Goal: Use online tool/utility: Utilize a website feature to perform a specific function

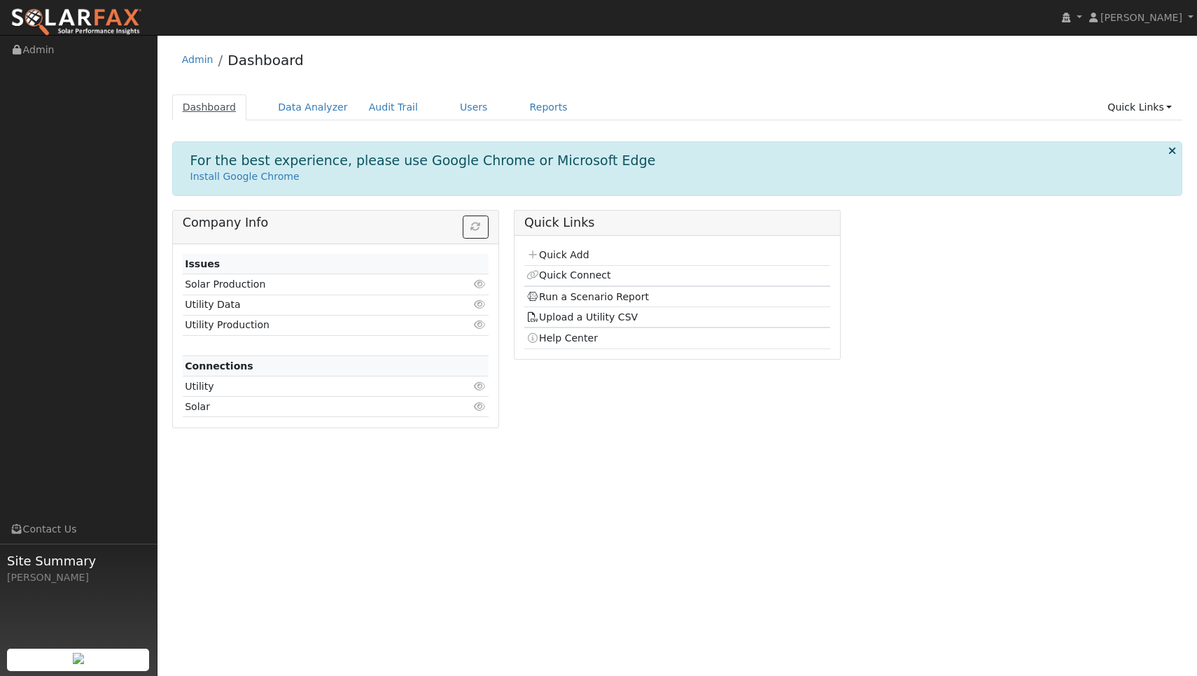
click at [225, 109] on link "Dashboard" at bounding box center [209, 108] width 75 height 26
click at [462, 113] on link "Users" at bounding box center [473, 108] width 49 height 26
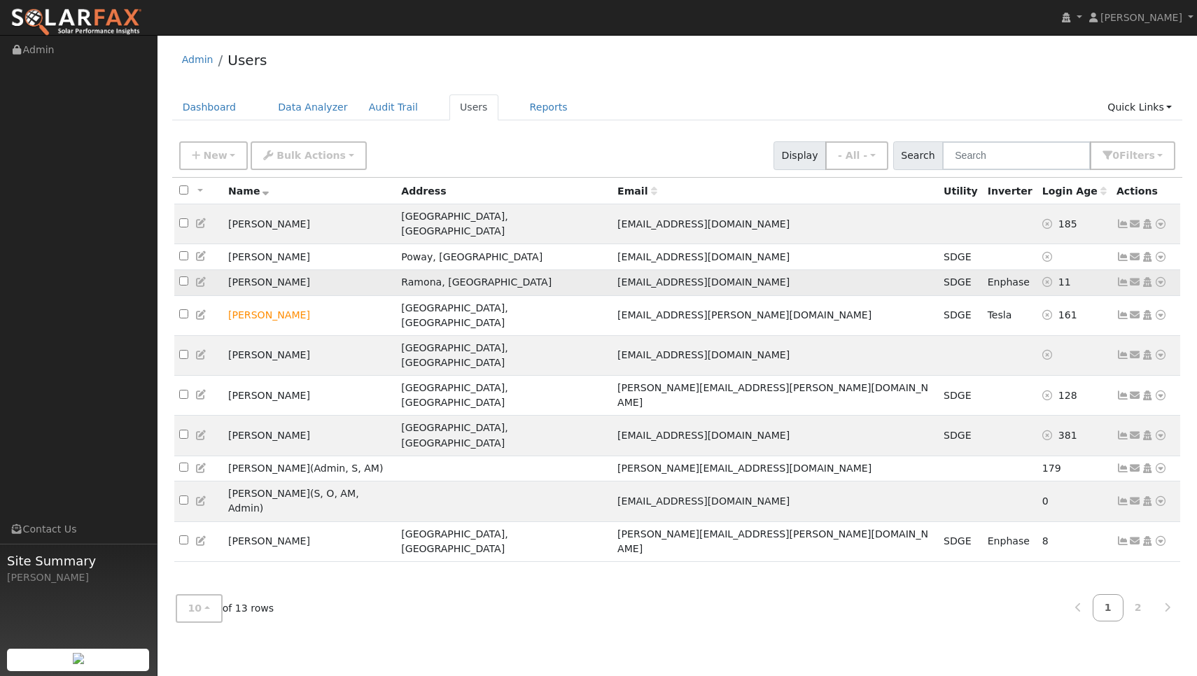
click at [1126, 277] on icon at bounding box center [1123, 282] width 13 height 10
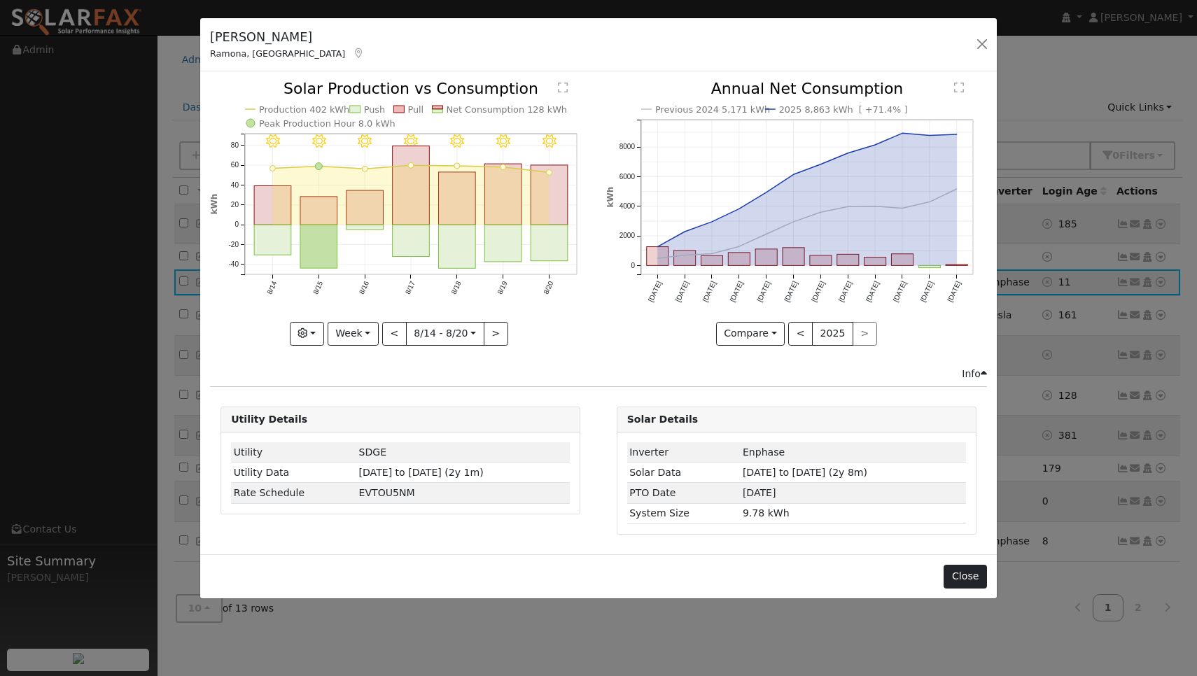
click at [964, 573] on button "Close" at bounding box center [965, 577] width 43 height 24
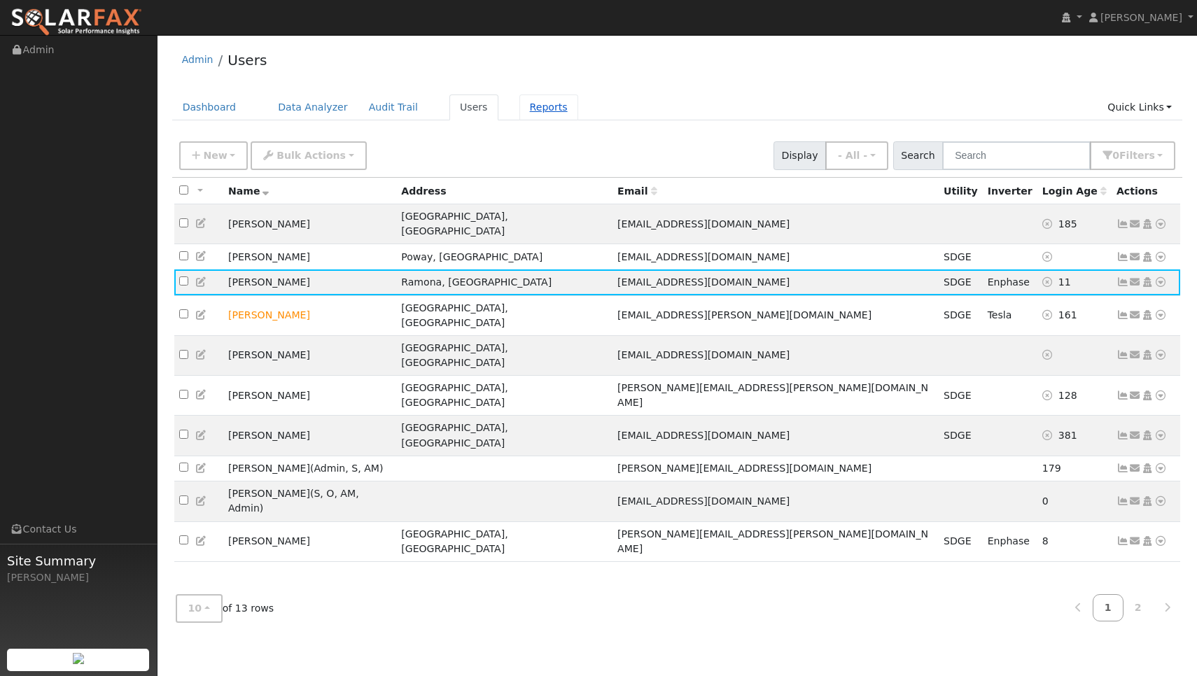
click at [541, 107] on link "Reports" at bounding box center [548, 108] width 59 height 26
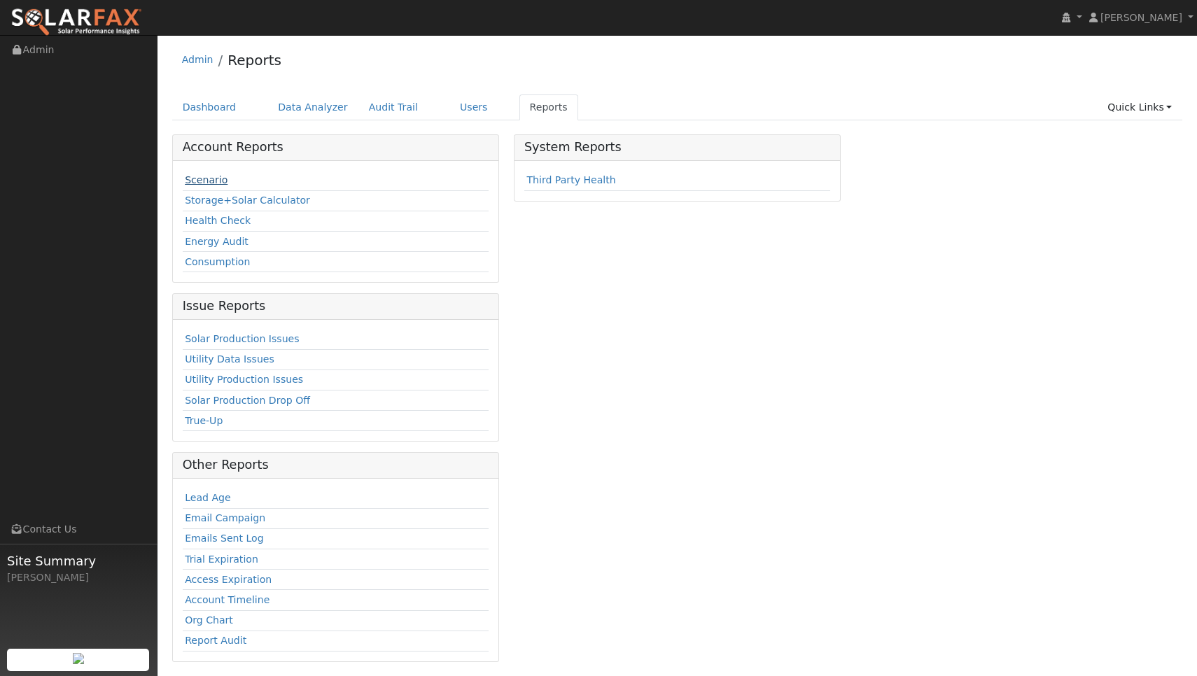
click at [207, 184] on link "Scenario" at bounding box center [206, 179] width 43 height 11
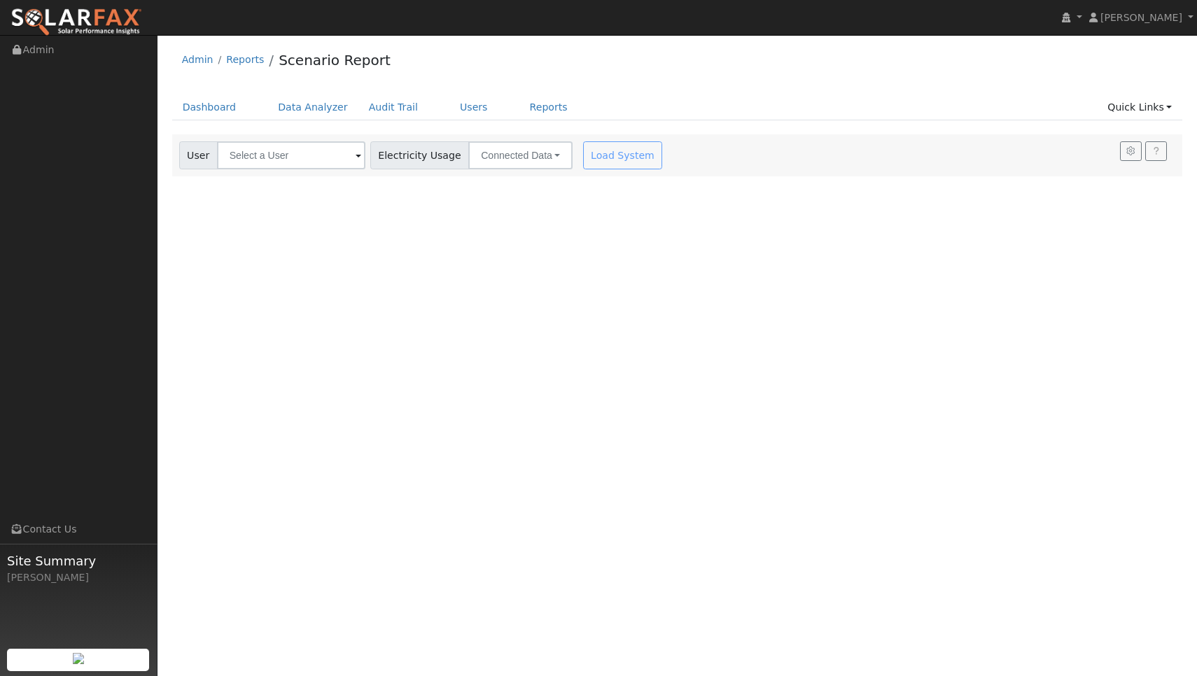
click at [356, 156] on span at bounding box center [359, 156] width 6 height 16
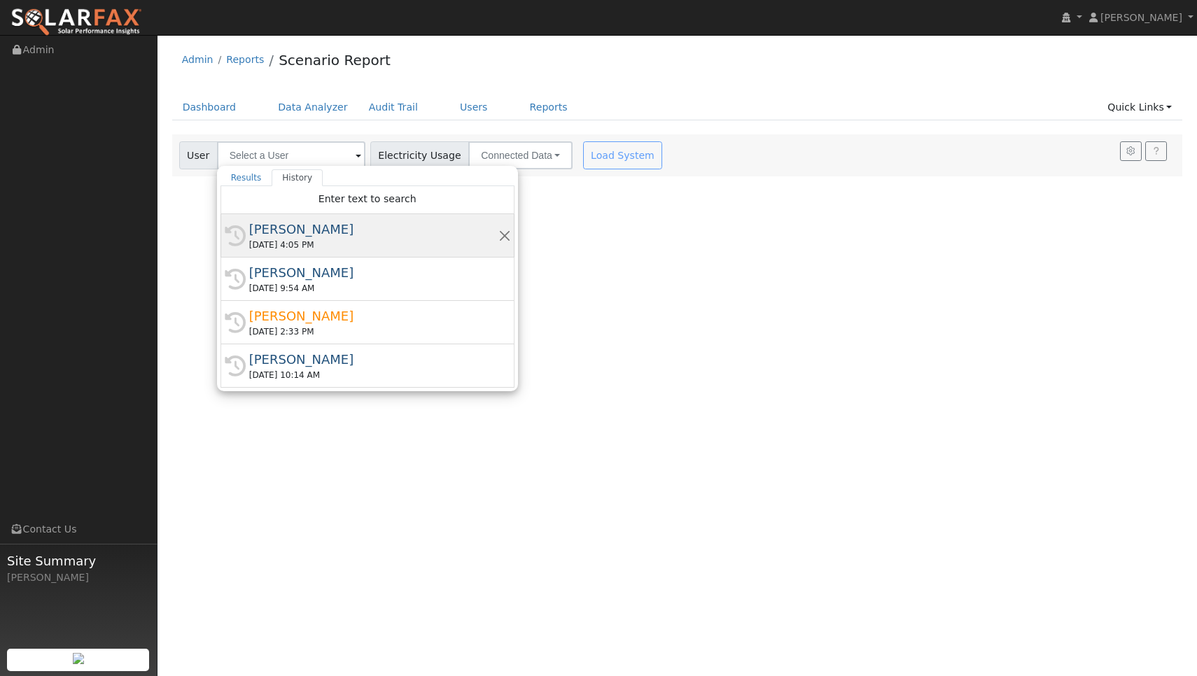
click at [299, 232] on div "[PERSON_NAME]" at bounding box center [373, 229] width 249 height 19
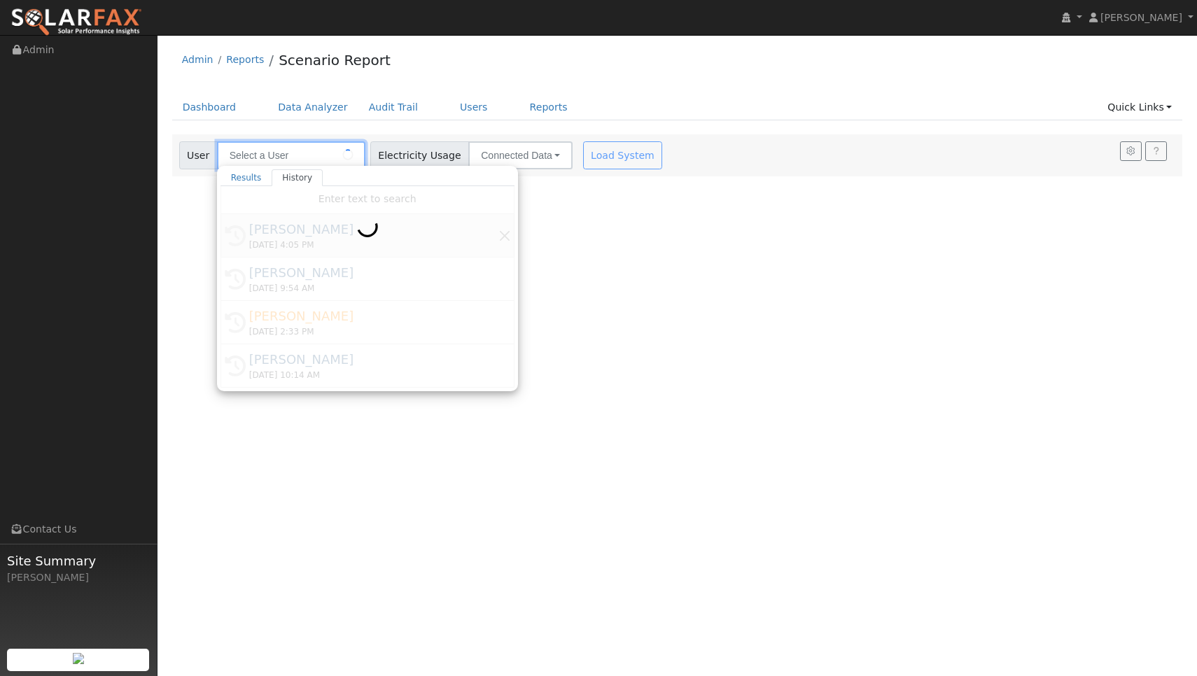
type input "[PERSON_NAME]"
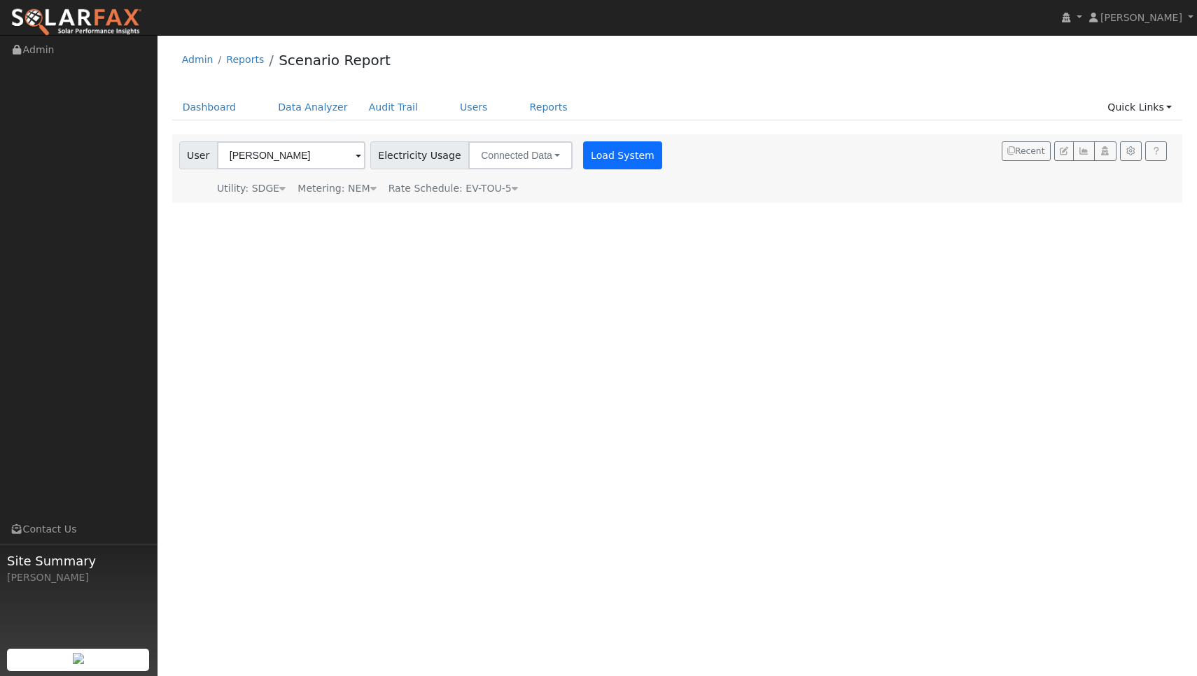
click at [591, 154] on button "Load System" at bounding box center [623, 155] width 80 height 28
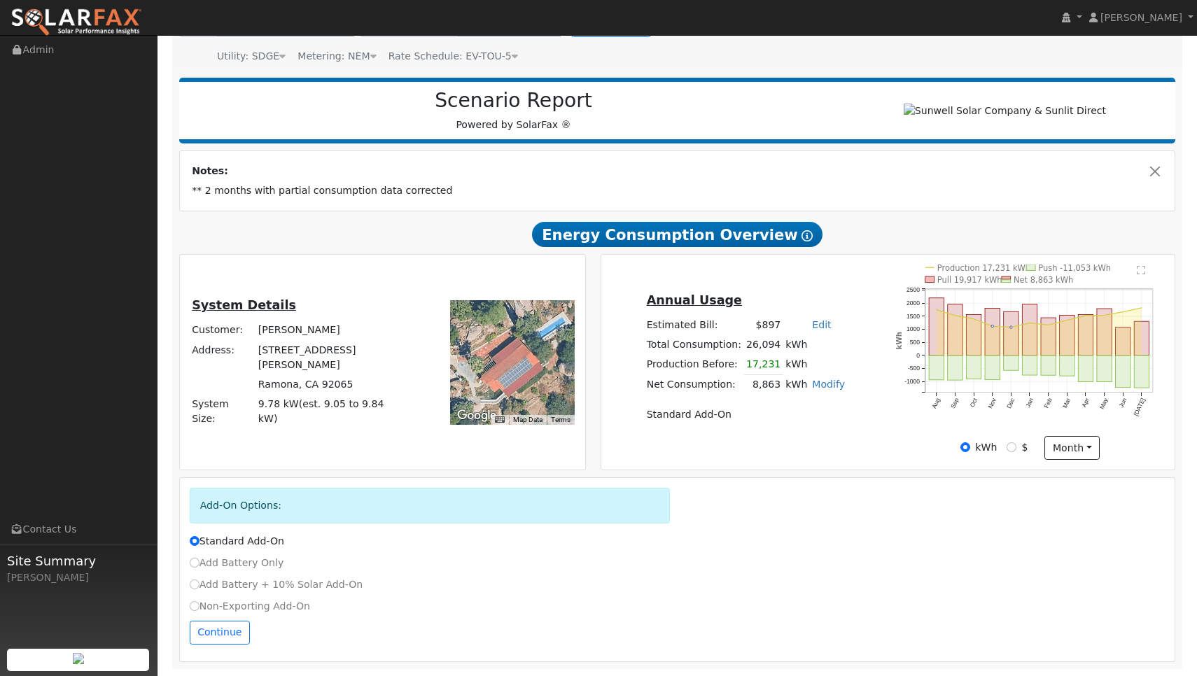
scroll to position [134, 0]
click at [194, 563] on input "Add Battery Only" at bounding box center [195, 563] width 10 height 10
radio input "true"
radio input "false"
click at [223, 638] on button "Continue" at bounding box center [220, 633] width 60 height 24
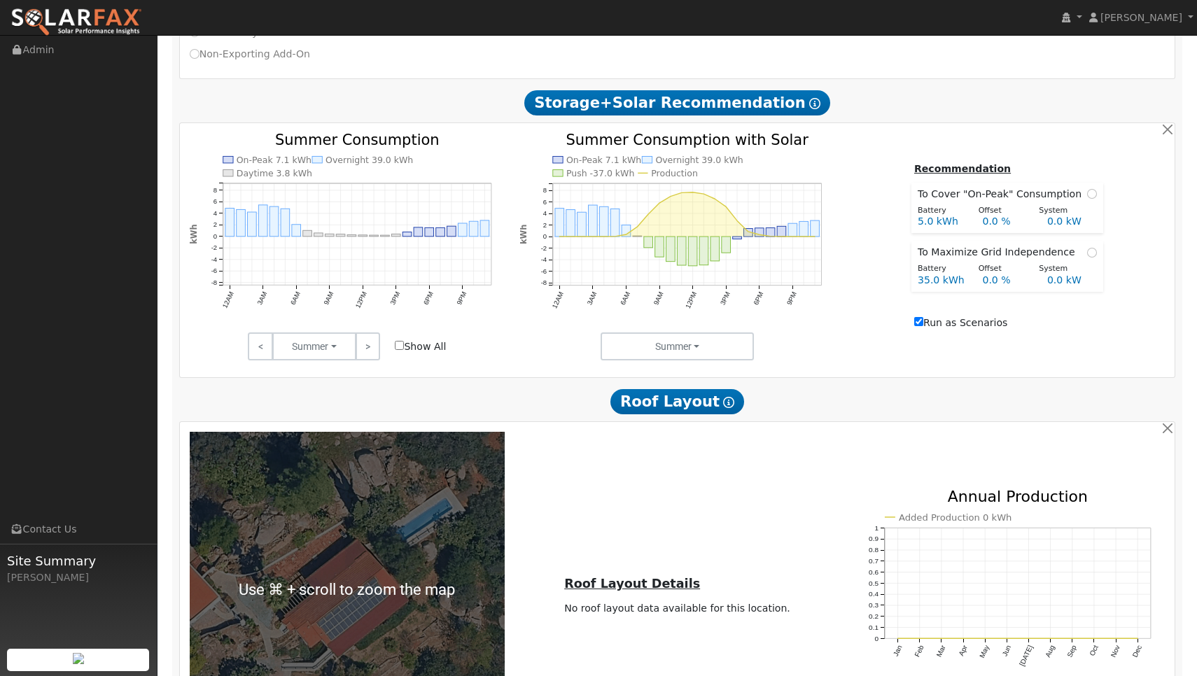
scroll to position [685, 0]
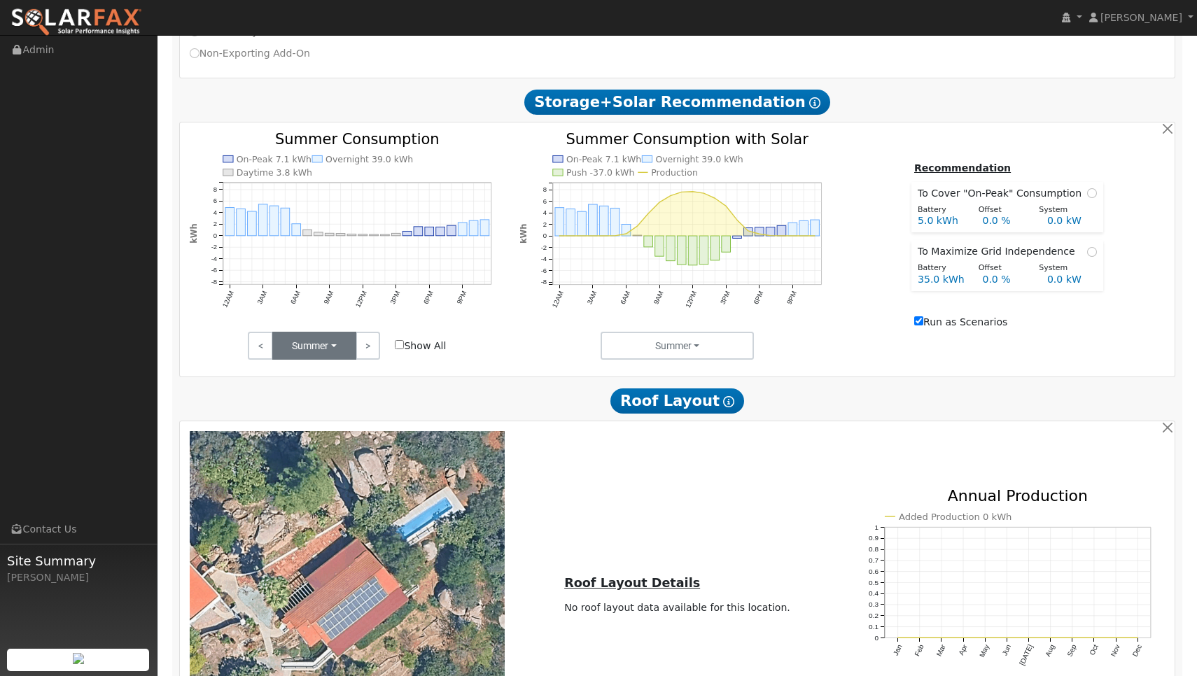
click at [344, 345] on button "Summer" at bounding box center [314, 346] width 84 height 28
click at [363, 354] on link ">" at bounding box center [368, 346] width 25 height 28
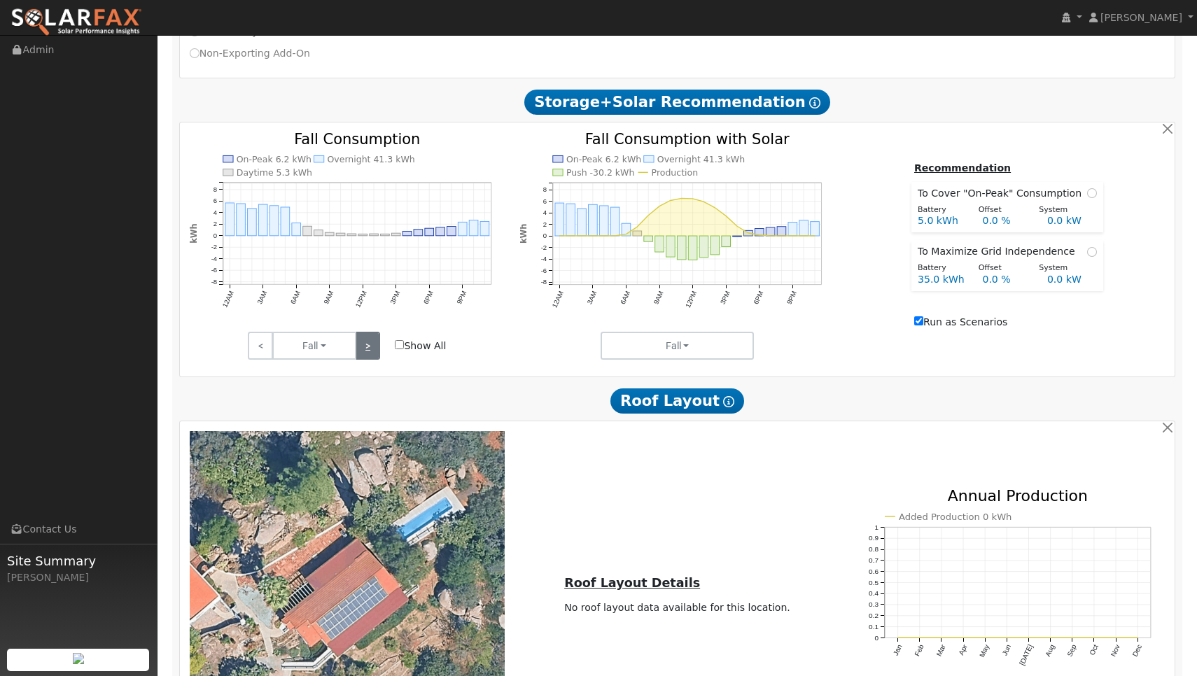
click at [363, 354] on link ">" at bounding box center [368, 346] width 25 height 28
click at [363, 353] on link ">" at bounding box center [368, 346] width 25 height 28
click at [401, 349] on input "Show All" at bounding box center [399, 344] width 9 height 9
checkbox input "true"
